Goal: Task Accomplishment & Management: Use online tool/utility

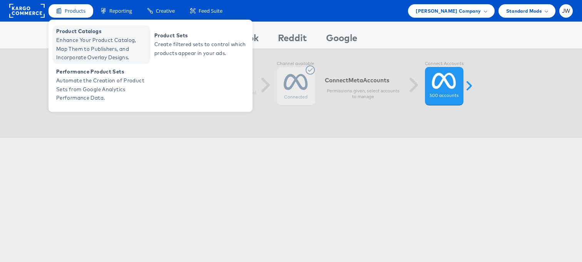
click at [69, 38] on span "Enhance Your Product Catalog, Map Them to Publishers, and Incorporate Overlay D…" at bounding box center [102, 49] width 92 height 26
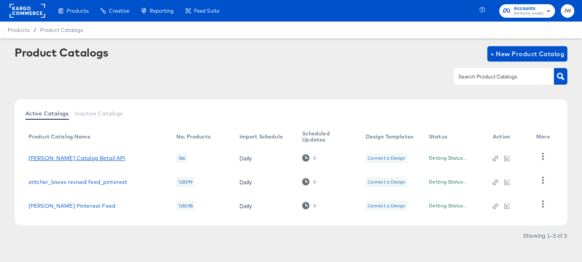
click at [71, 156] on link "Lowe's Catalog Retail API" at bounding box center [76, 158] width 97 height 6
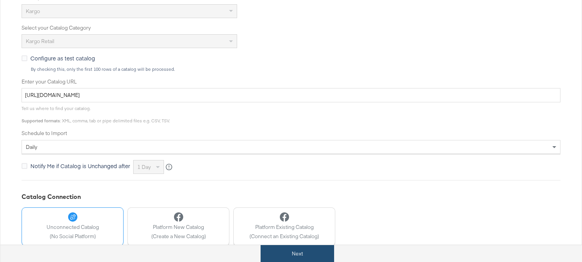
scroll to position [192, 0]
click at [281, 257] on button "Next" at bounding box center [298, 253] width 74 height 17
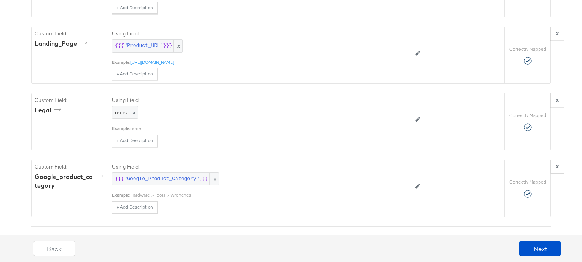
scroll to position [1086, 0]
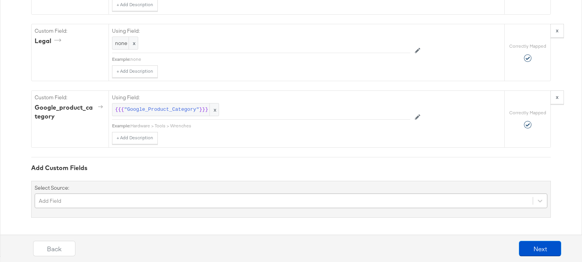
click at [138, 204] on div "Add Field" at bounding box center [291, 201] width 513 height 15
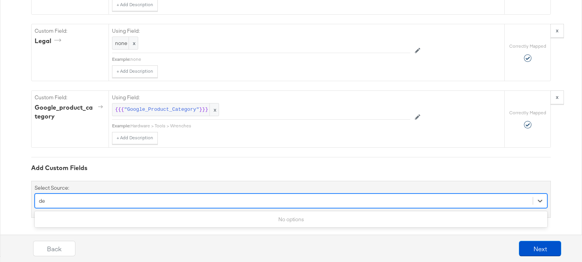
type input "d"
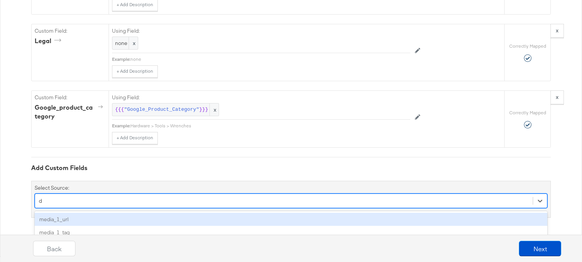
scroll to position [1150, 0]
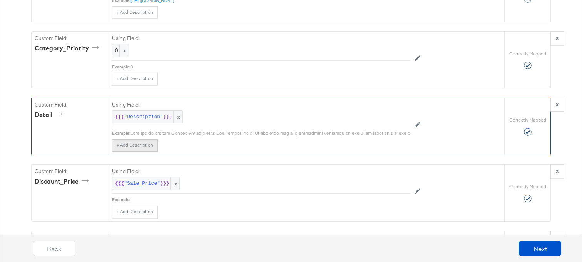
scroll to position [618, 0]
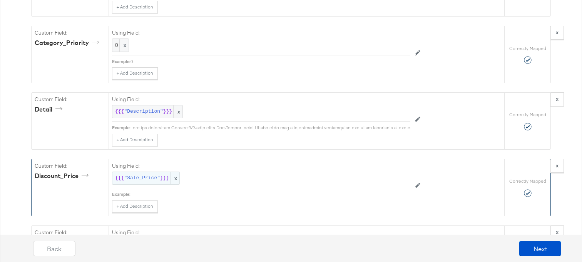
click at [140, 179] on span ""Sale_Price"" at bounding box center [142, 178] width 36 height 7
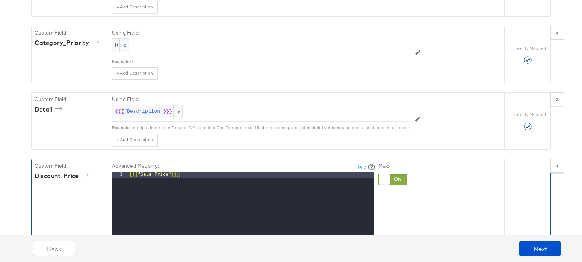
click at [401, 175] on div at bounding box center [392, 180] width 29 height 12
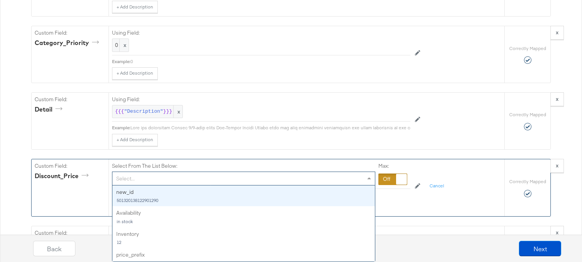
click at [295, 176] on div "Select..." at bounding box center [243, 178] width 263 height 13
type input "sa"
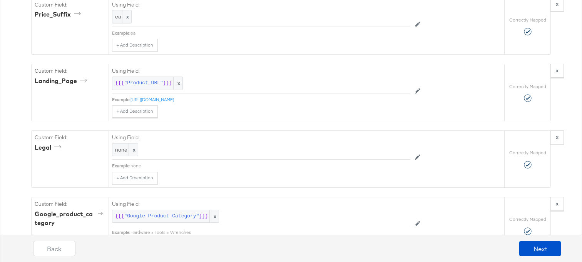
scroll to position [1086, 0]
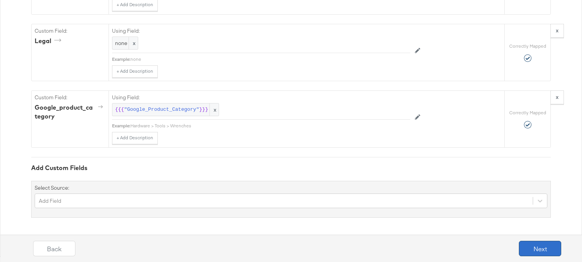
click at [531, 246] on button "Next" at bounding box center [540, 248] width 42 height 15
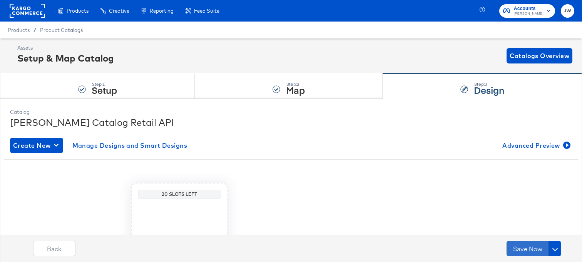
click at [531, 250] on button "Save Now" at bounding box center [528, 248] width 42 height 15
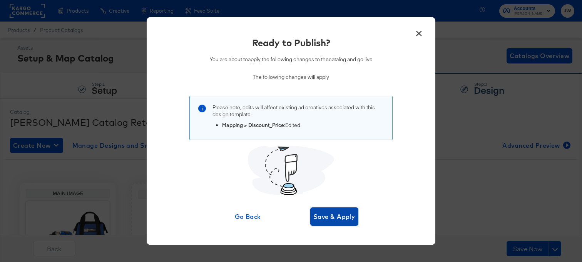
click at [327, 218] on span "Save & Apply" at bounding box center [334, 216] width 42 height 11
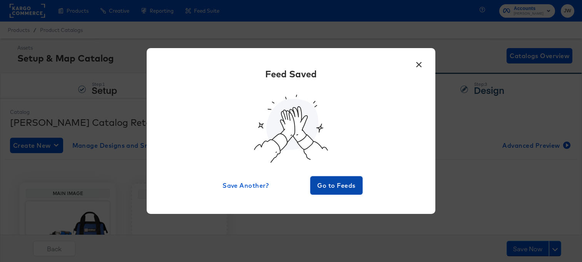
click at [333, 189] on span "Go to Feeds" at bounding box center [336, 185] width 46 height 11
